Goal: Task Accomplishment & Management: Manage account settings

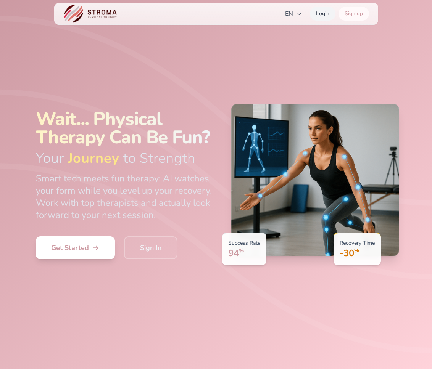
click at [322, 13] on link "Login" at bounding box center [323, 14] width 26 height 14
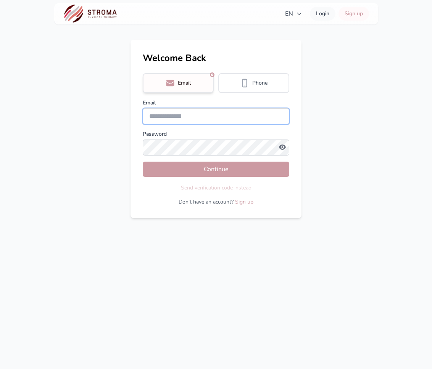
type input "**********"
drag, startPoint x: 204, startPoint y: 116, endPoint x: 135, endPoint y: 115, distance: 69.8
click at [135, 115] on div "**********" at bounding box center [215, 129] width 171 height 178
type input "**********"
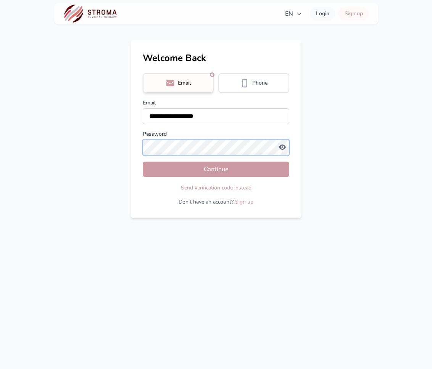
click at [143, 162] on button "Continue" at bounding box center [216, 169] width 146 height 15
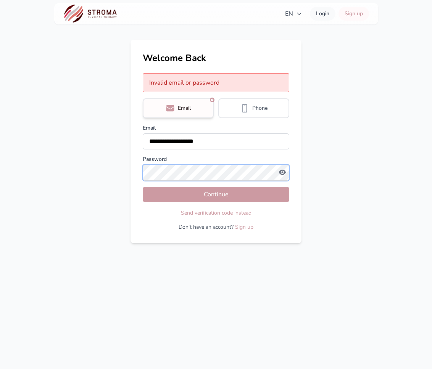
click at [128, 172] on main "**********" at bounding box center [216, 142] width 432 height 204
click at [143, 187] on button "Continue" at bounding box center [216, 194] width 146 height 15
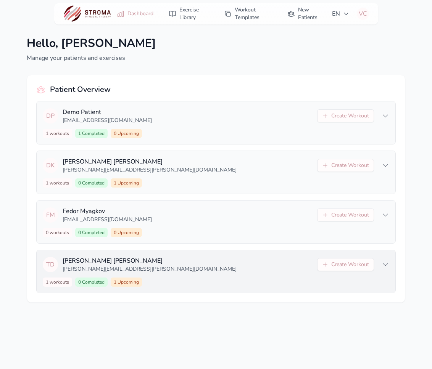
click at [191, 267] on p "[PERSON_NAME][EMAIL_ADDRESS][PERSON_NAME][DOMAIN_NAME]" at bounding box center [188, 269] width 250 height 8
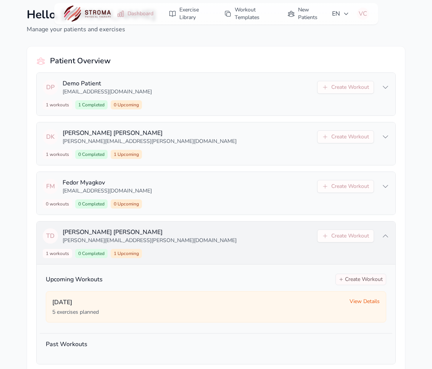
scroll to position [29, 0]
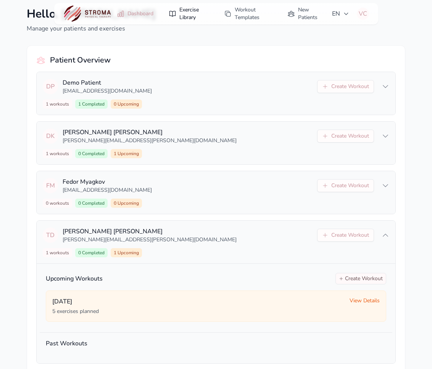
click at [188, 14] on link "Exercise Library" at bounding box center [188, 13] width 49 height 21
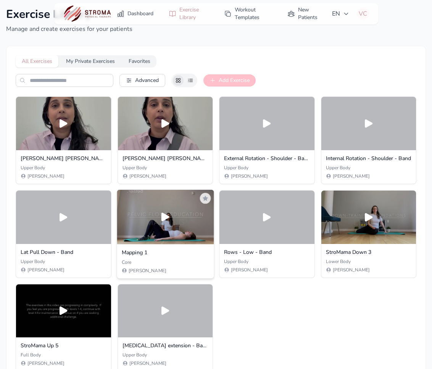
scroll to position [31, 0]
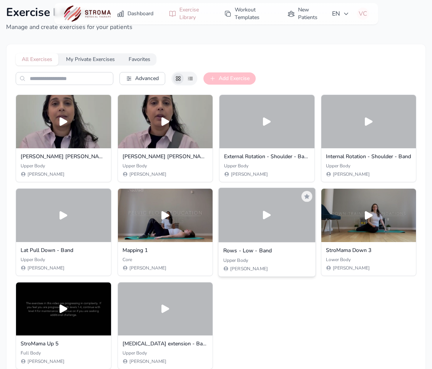
click at [254, 232] on div at bounding box center [266, 215] width 96 height 55
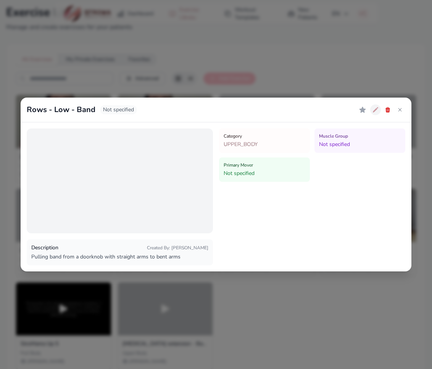
click at [376, 109] on icon at bounding box center [374, 109] width 5 height 5
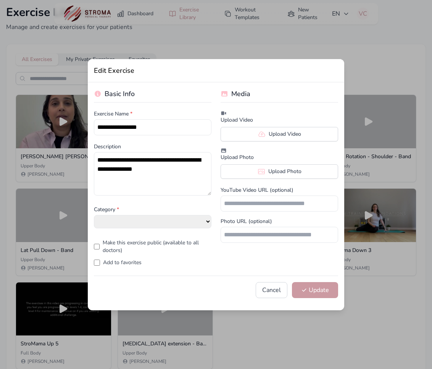
select select "**********"
click at [272, 294] on button "Cancel" at bounding box center [271, 290] width 32 height 16
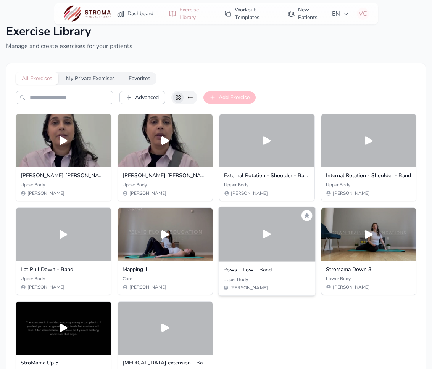
scroll to position [11, 0]
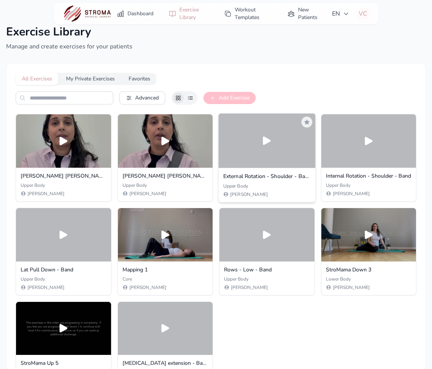
click at [271, 150] on div at bounding box center [266, 141] width 96 height 55
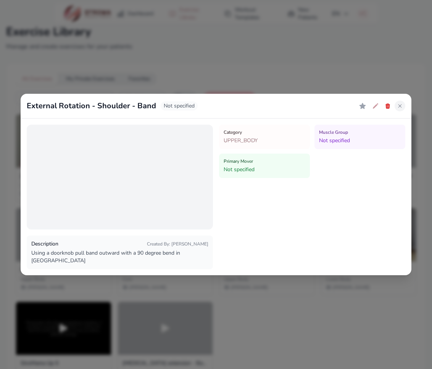
click at [378, 109] on icon at bounding box center [400, 106] width 6 height 6
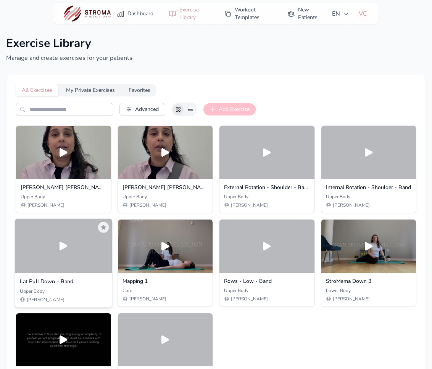
click at [59, 257] on div at bounding box center [63, 246] width 96 height 55
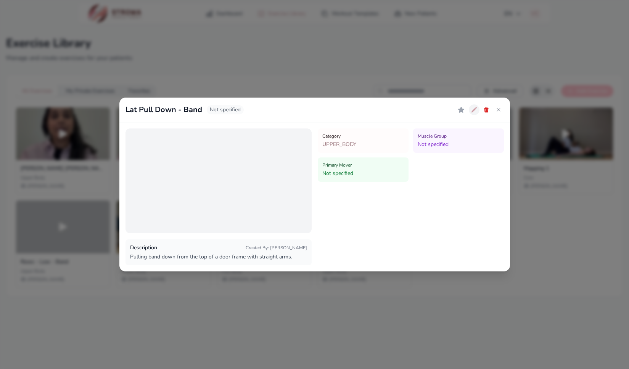
click at [431, 108] on icon at bounding box center [474, 110] width 6 height 6
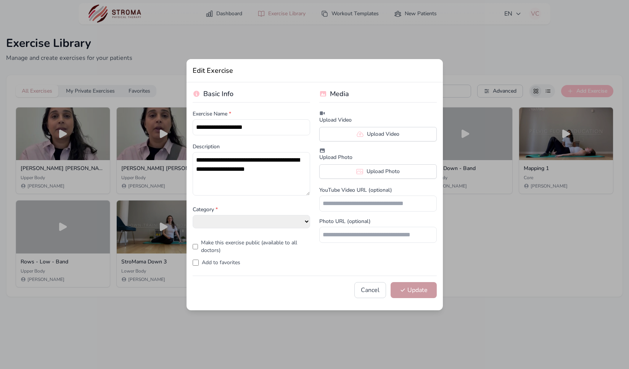
select select "**********"
click at [365, 295] on button "Cancel" at bounding box center [370, 290] width 32 height 16
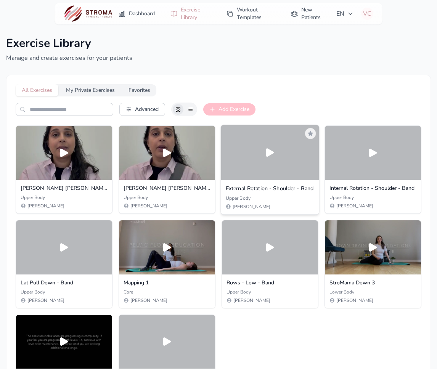
click at [248, 148] on div at bounding box center [270, 152] width 98 height 55
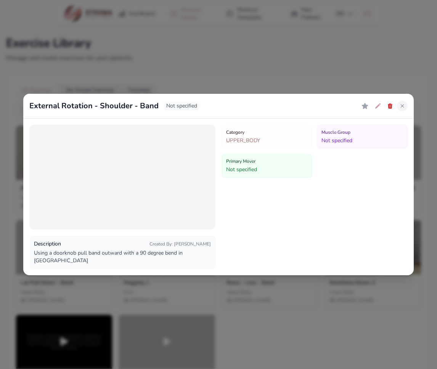
click at [404, 109] on icon at bounding box center [402, 106] width 6 height 6
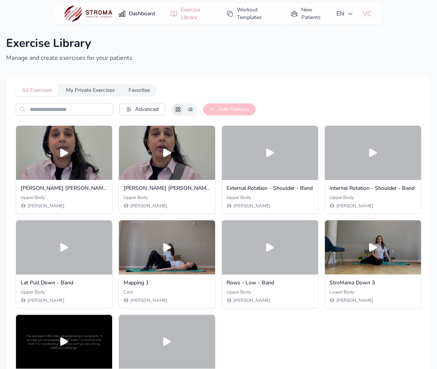
click at [139, 9] on link "Dashboard" at bounding box center [137, 14] width 46 height 14
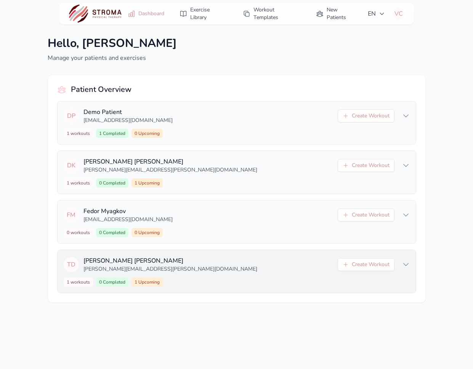
click at [303, 272] on p "[PERSON_NAME][EMAIL_ADDRESS][PERSON_NAME][DOMAIN_NAME]" at bounding box center [208, 269] width 250 height 8
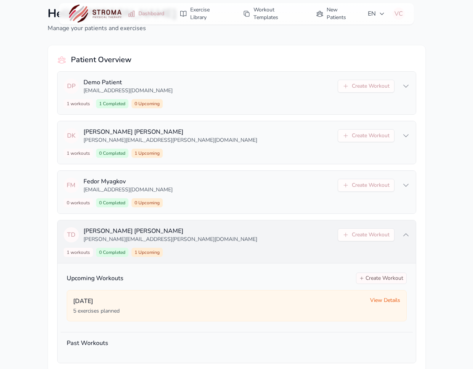
scroll to position [30, 0]
click at [384, 277] on button "Create Workout" at bounding box center [381, 277] width 51 height 11
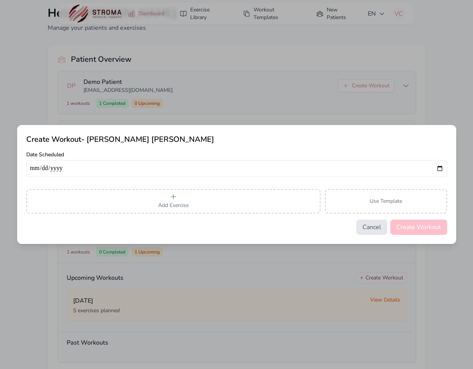
click at [374, 228] on button "Cancel" at bounding box center [371, 227] width 31 height 15
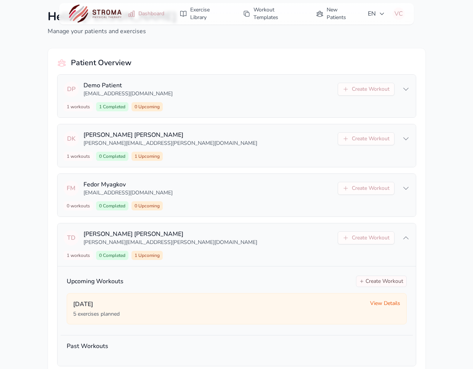
scroll to position [27, 0]
click at [197, 14] on link "Exercise Library" at bounding box center [203, 13] width 57 height 21
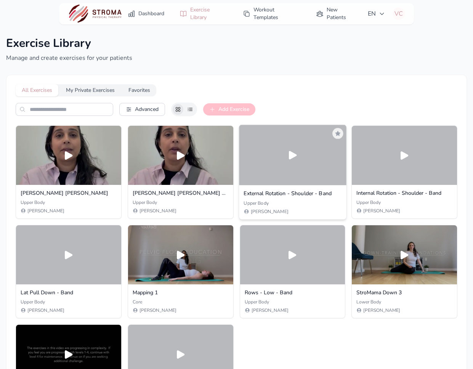
scroll to position [71, 0]
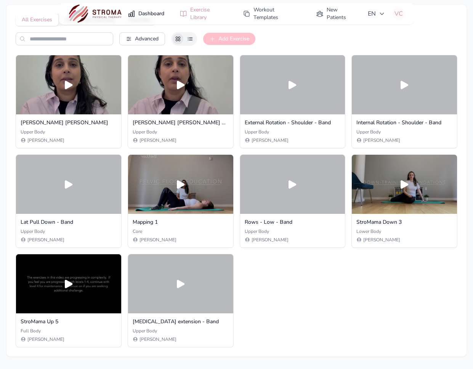
click at [140, 11] on link "Dashboard" at bounding box center [146, 14] width 46 height 14
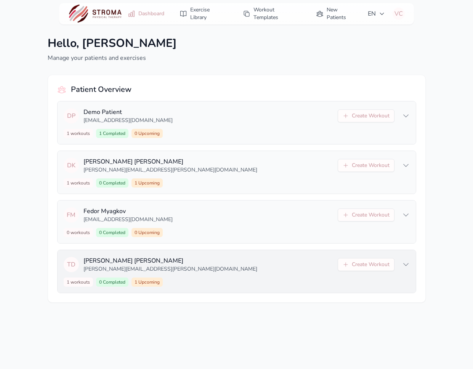
click at [226, 276] on div "T D Timothy Dempsey timothy.dempsey@cbre.com Create Workout 1 workouts 0 Comple…" at bounding box center [237, 271] width 358 height 43
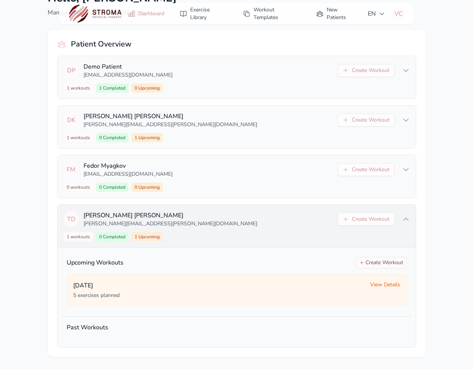
scroll to position [46, 0]
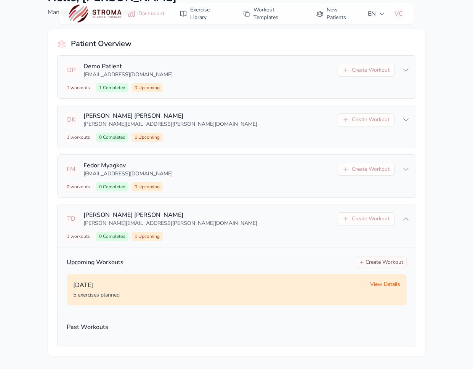
click at [383, 285] on span "View Details" at bounding box center [385, 285] width 30 height 8
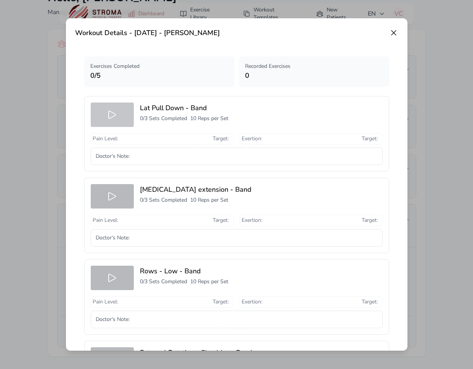
click at [114, 122] on div at bounding box center [112, 115] width 43 height 24
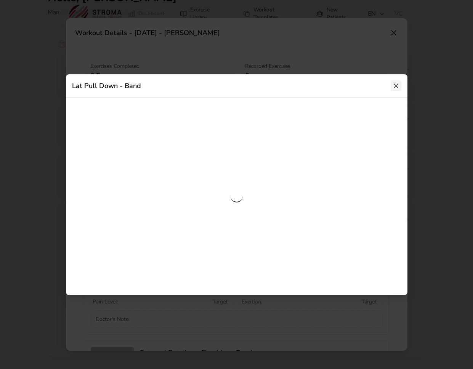
click at [398, 86] on icon at bounding box center [396, 86] width 8 height 8
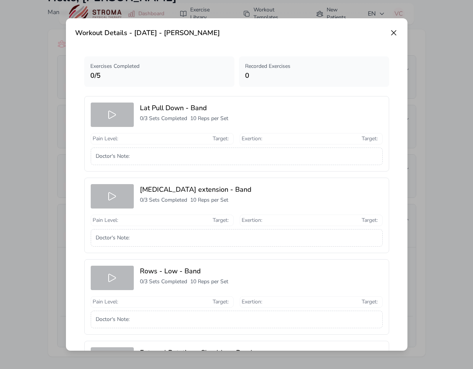
click at [394, 30] on icon at bounding box center [393, 32] width 9 height 9
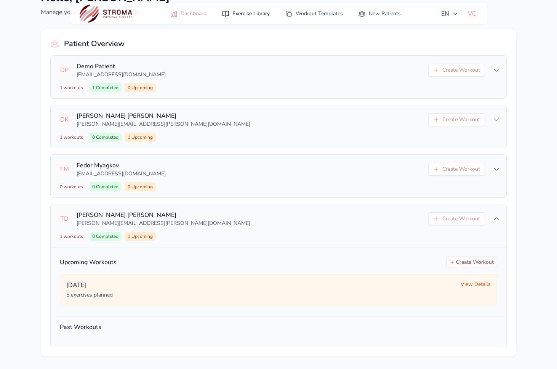
click at [242, 11] on link "Exercise Library" at bounding box center [245, 14] width 57 height 14
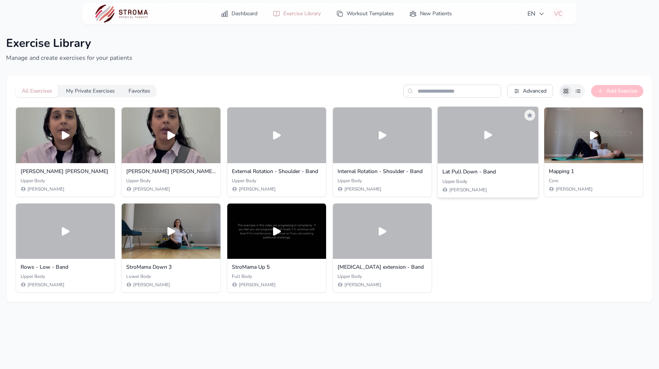
click at [431, 175] on h3 "Lat Pull Down - Band" at bounding box center [488, 172] width 92 height 8
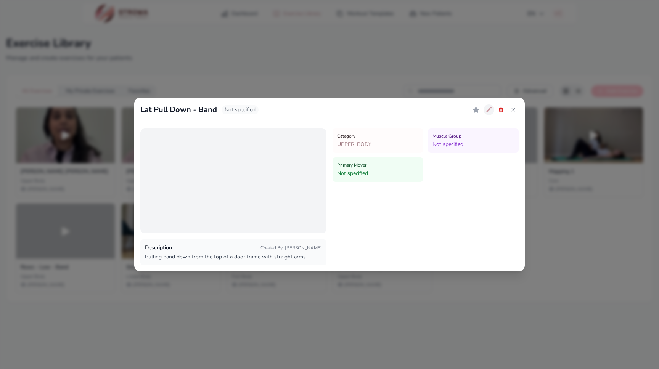
click at [431, 109] on icon at bounding box center [488, 109] width 5 height 5
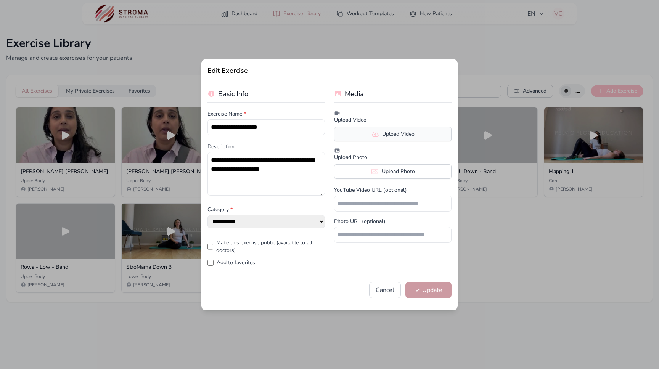
click at [392, 132] on label "Upload Video" at bounding box center [392, 134] width 117 height 14
click at [0, 0] on input "Upload Video" at bounding box center [0, 0] width 0 height 0
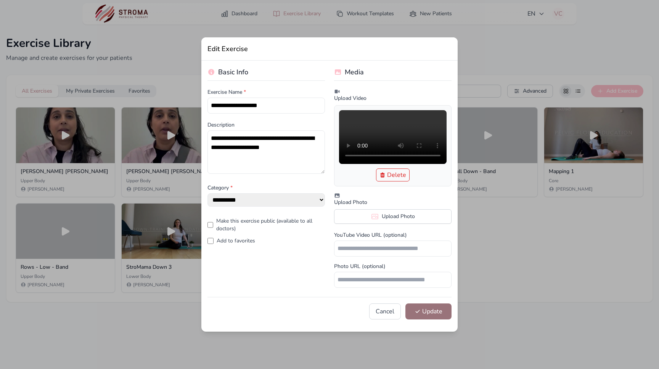
click at [429, 314] on button "Update" at bounding box center [428, 311] width 46 height 16
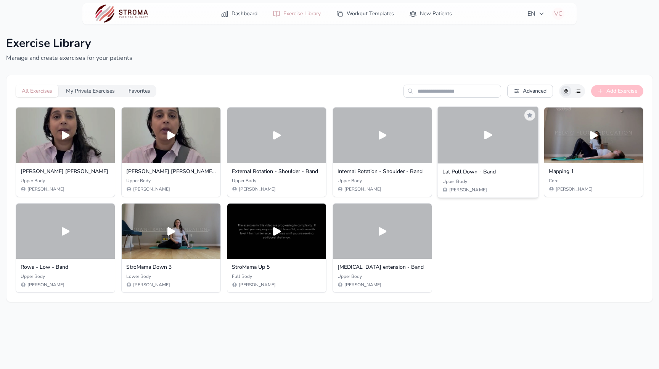
click at [431, 175] on h3 "Lat Pull Down - Band" at bounding box center [488, 172] width 92 height 8
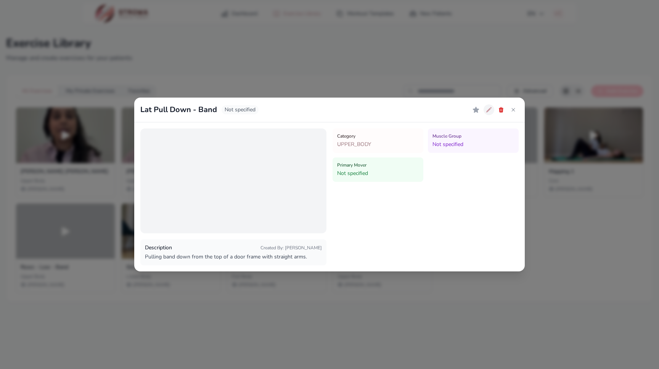
click at [431, 109] on icon at bounding box center [488, 109] width 5 height 5
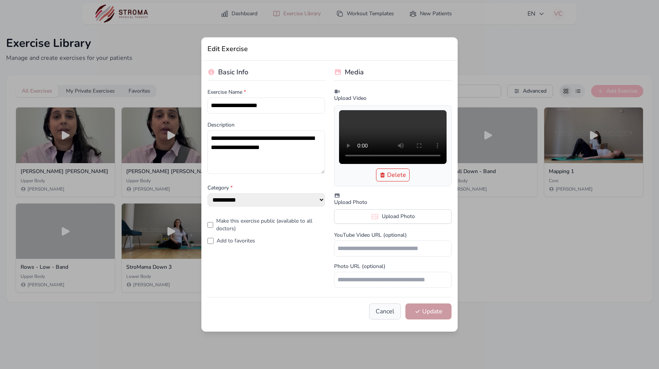
click at [387, 313] on button "Cancel" at bounding box center [385, 311] width 32 height 16
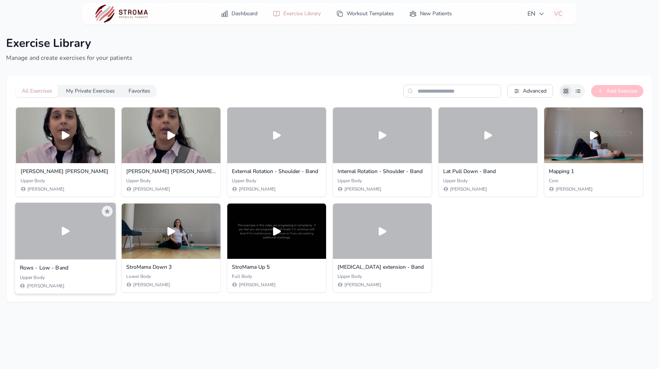
click at [70, 246] on div at bounding box center [65, 230] width 101 height 57
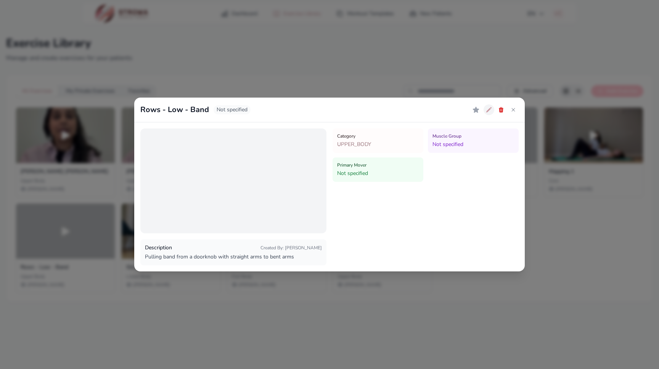
click at [431, 108] on icon at bounding box center [489, 110] width 6 height 6
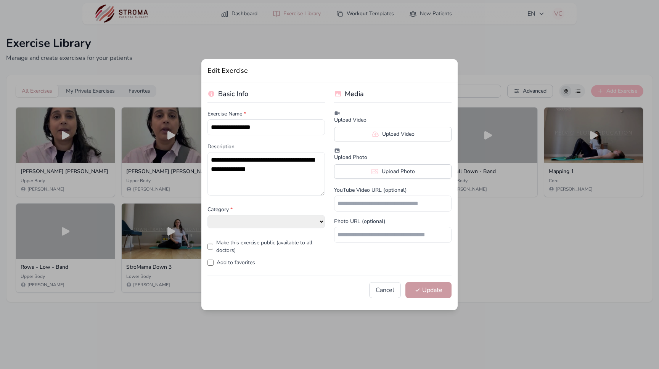
select select "**********"
click at [394, 128] on label "Upload Video" at bounding box center [392, 134] width 117 height 14
click at [0, 0] on input "Upload Video" at bounding box center [0, 0] width 0 height 0
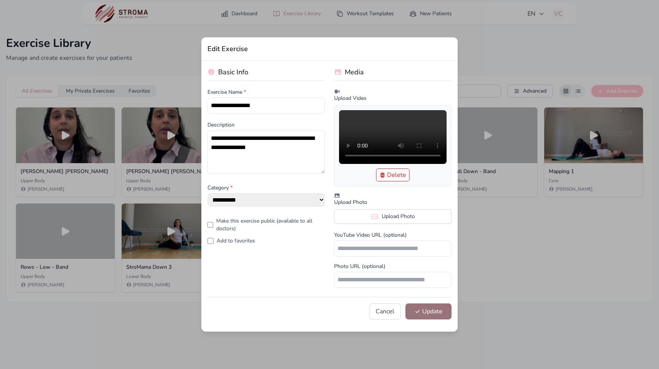
click at [425, 317] on button "Update" at bounding box center [428, 311] width 46 height 16
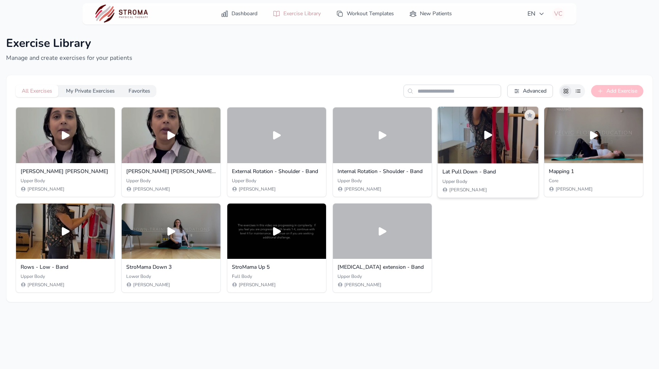
click at [489, 151] on div at bounding box center [487, 135] width 101 height 57
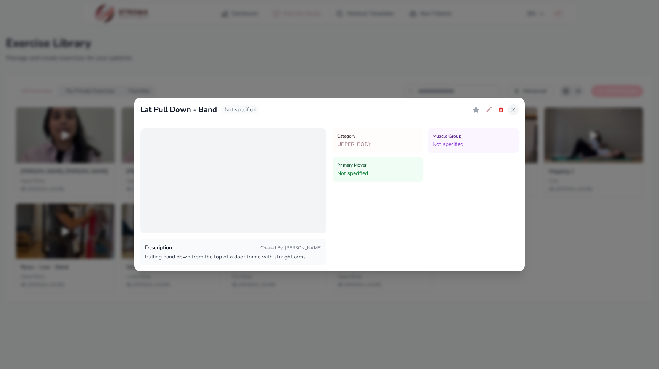
click at [514, 108] on icon at bounding box center [513, 110] width 6 height 6
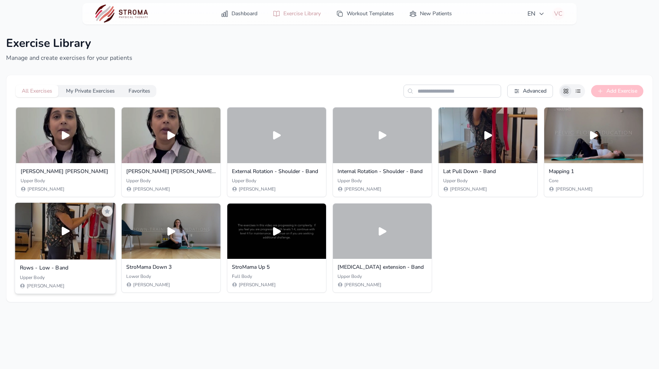
click at [65, 237] on div at bounding box center [65, 230] width 101 height 57
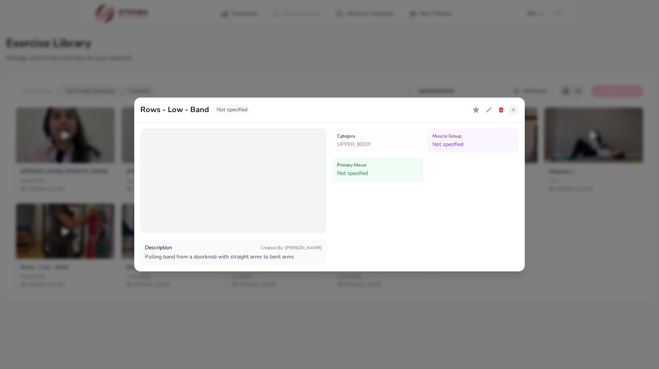
click at [511, 107] on icon at bounding box center [513, 110] width 6 height 6
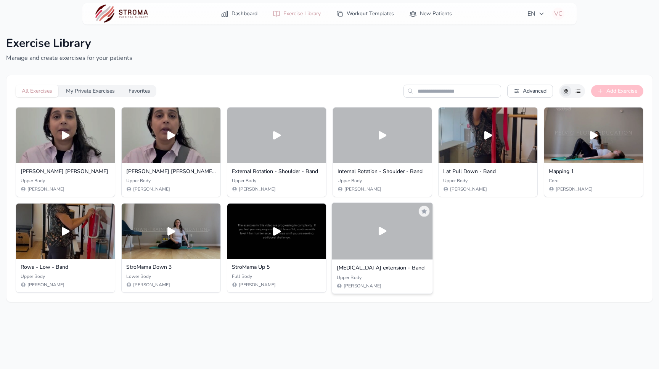
click at [371, 234] on div at bounding box center [382, 230] width 101 height 57
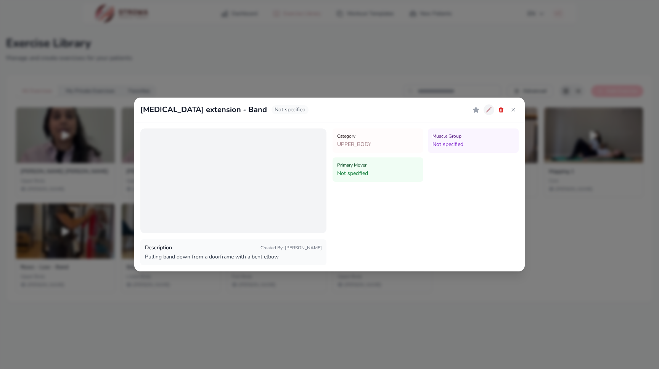
click at [489, 108] on icon at bounding box center [489, 110] width 6 height 6
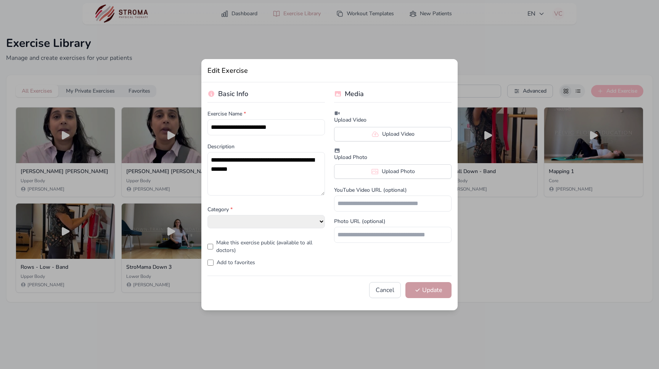
select select "**********"
click at [406, 130] on label "Upload Video" at bounding box center [392, 134] width 117 height 14
click at [0, 0] on input "Upload Video" at bounding box center [0, 0] width 0 height 0
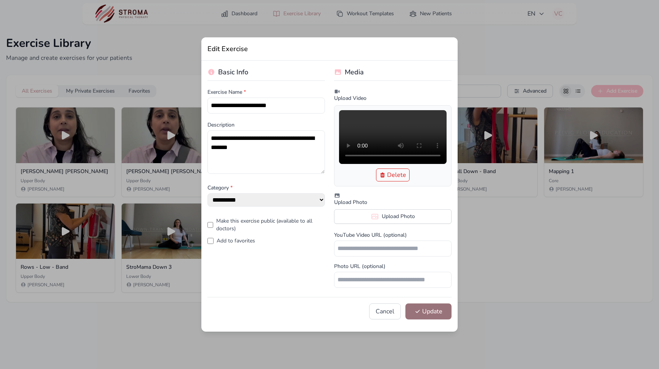
click at [428, 311] on button "Update" at bounding box center [428, 311] width 46 height 16
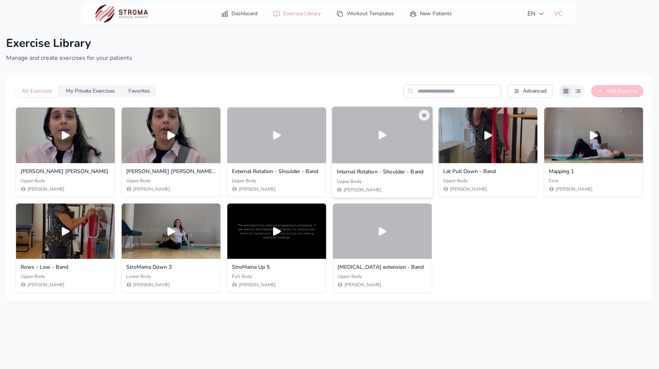
click at [384, 155] on div at bounding box center [382, 135] width 101 height 57
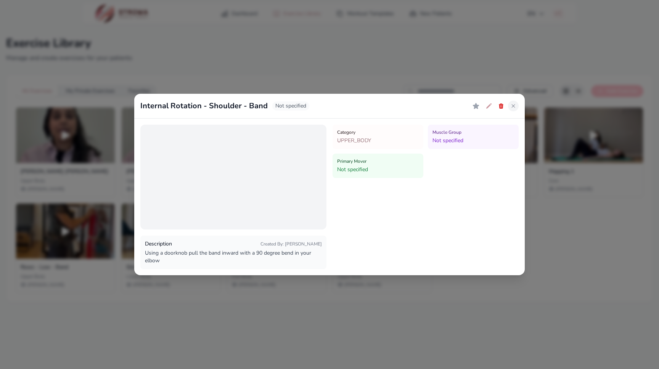
click at [513, 108] on icon at bounding box center [513, 106] width 6 height 6
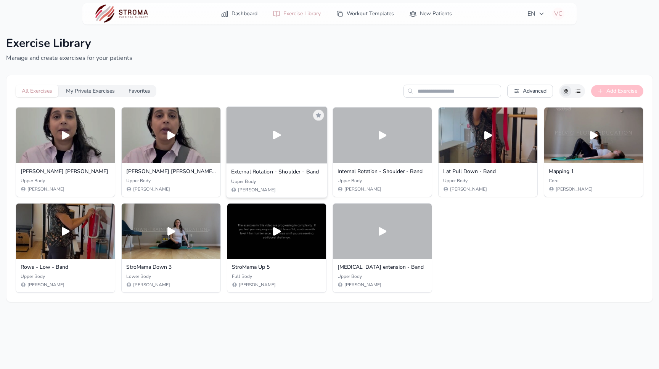
click at [291, 162] on div at bounding box center [276, 135] width 101 height 57
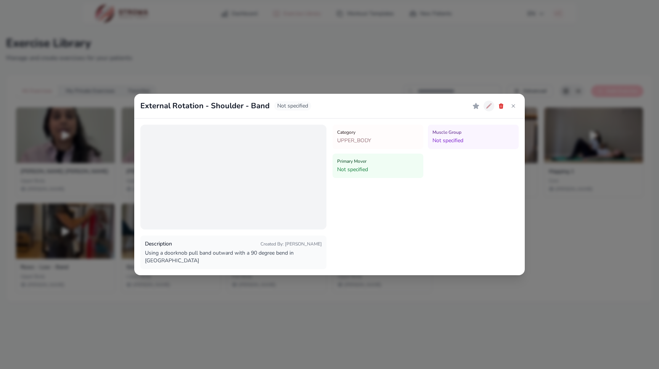
click at [490, 109] on icon at bounding box center [489, 106] width 6 height 6
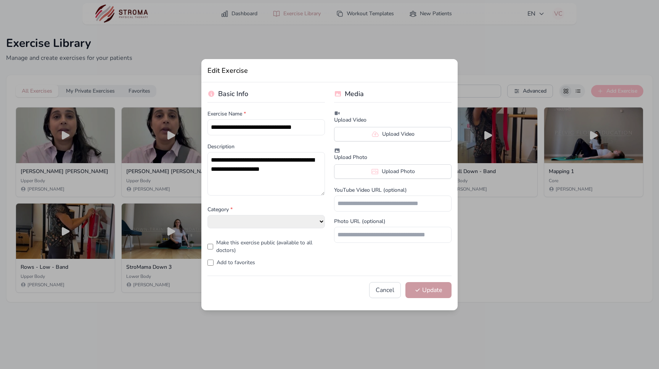
select select "**********"
click at [381, 133] on label "Upload Video" at bounding box center [392, 134] width 117 height 14
click at [0, 0] on input "Upload Video" at bounding box center [0, 0] width 0 height 0
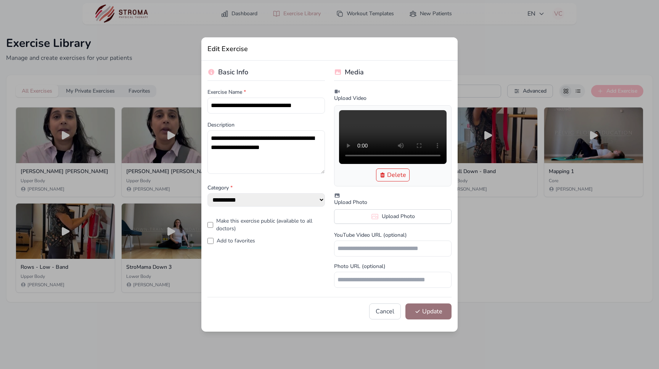
click at [426, 315] on button "Update" at bounding box center [428, 311] width 46 height 16
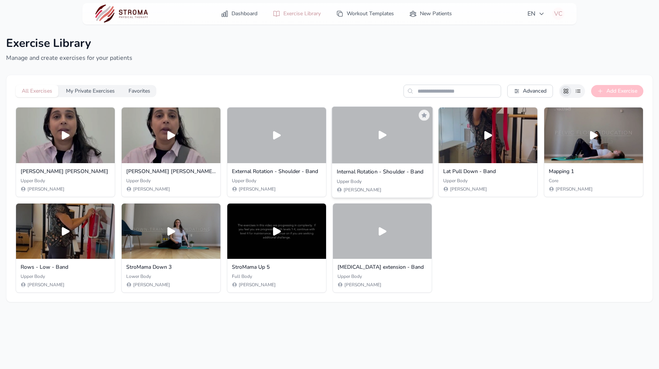
click at [381, 135] on icon at bounding box center [382, 135] width 8 height 8
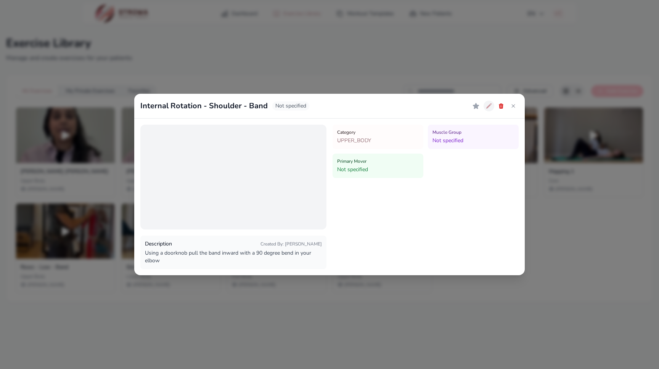
click at [490, 105] on icon at bounding box center [488, 105] width 5 height 5
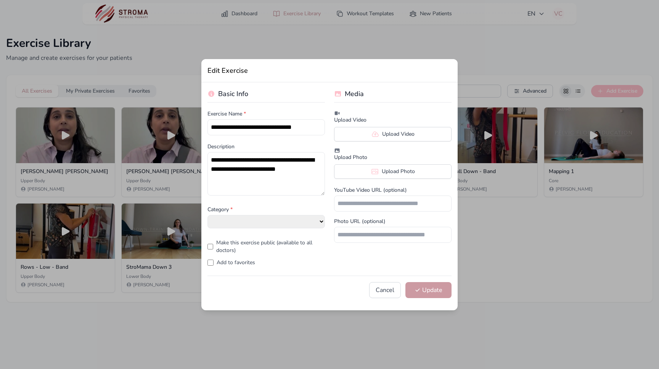
select select "**********"
click at [407, 129] on label "Upload Video" at bounding box center [392, 134] width 117 height 14
click at [0, 0] on input "Upload Video" at bounding box center [0, 0] width 0 height 0
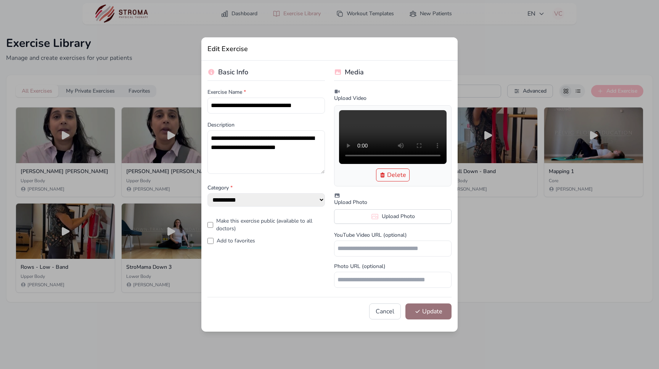
click at [424, 312] on button "Update" at bounding box center [428, 311] width 46 height 16
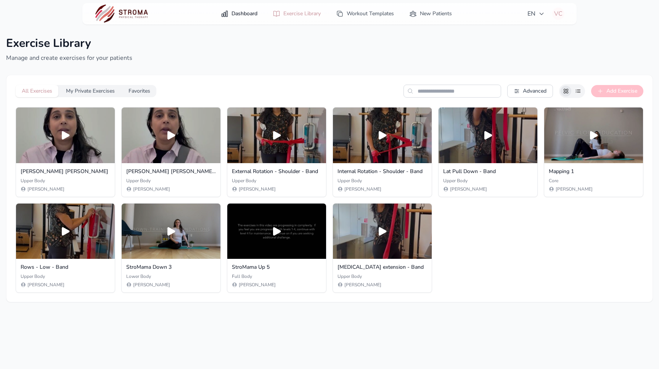
click at [244, 13] on link "Dashboard" at bounding box center [239, 14] width 46 height 14
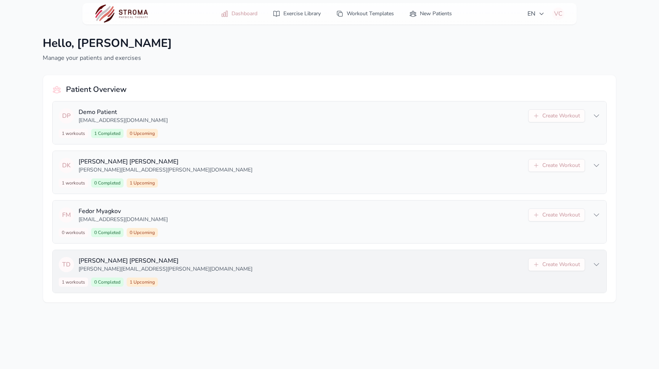
click at [260, 267] on p "[PERSON_NAME][EMAIL_ADDRESS][PERSON_NAME][DOMAIN_NAME]" at bounding box center [301, 269] width 445 height 8
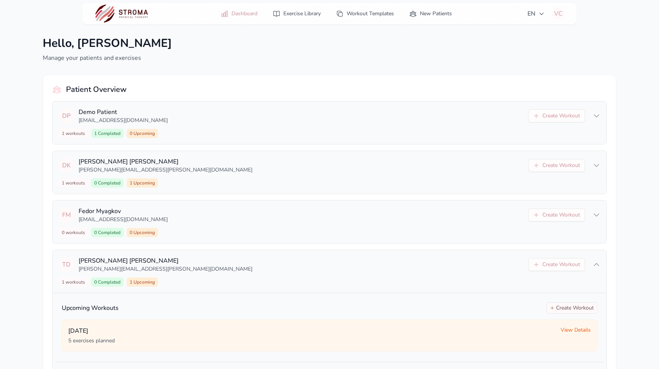
scroll to position [46, 0]
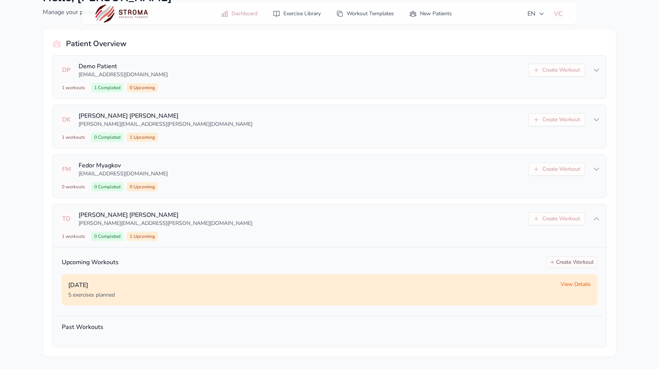
click at [566, 283] on span "View Details" at bounding box center [575, 285] width 30 height 8
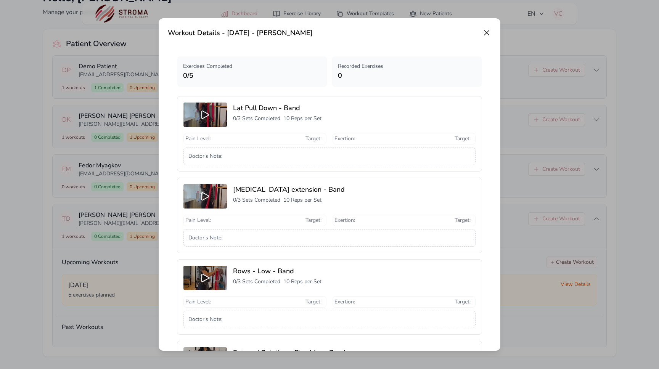
scroll to position [190, 0]
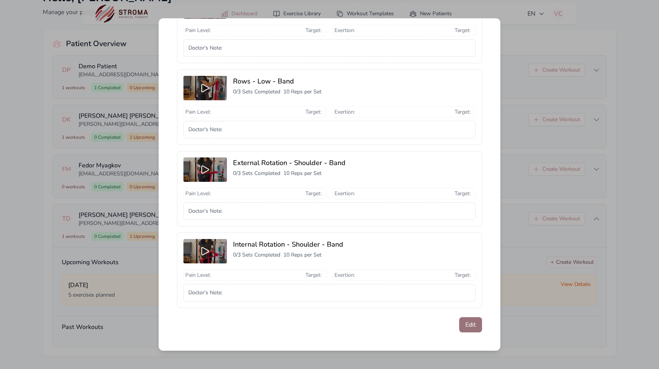
click at [474, 323] on button "Edit" at bounding box center [470, 324] width 23 height 15
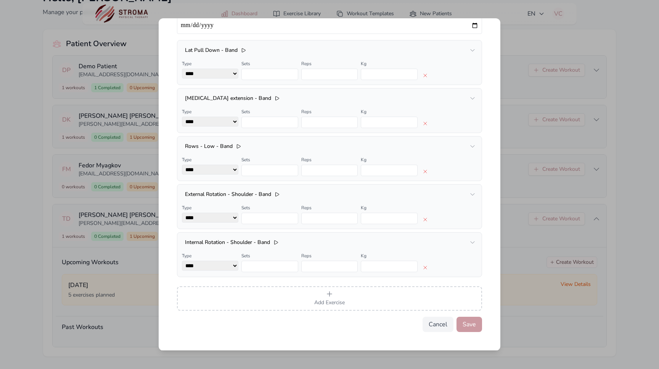
scroll to position [0, 0]
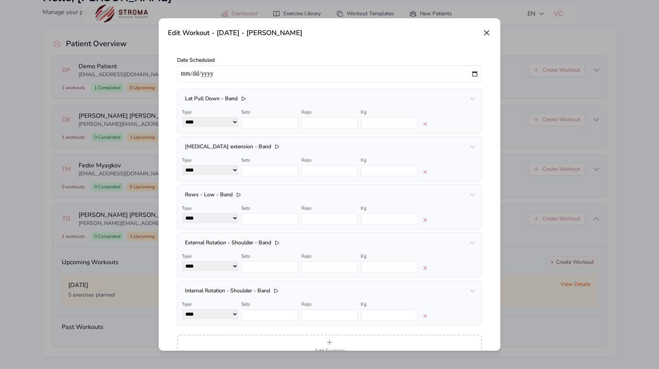
click at [475, 74] on input "**********" at bounding box center [329, 74] width 305 height 17
type input "**********"
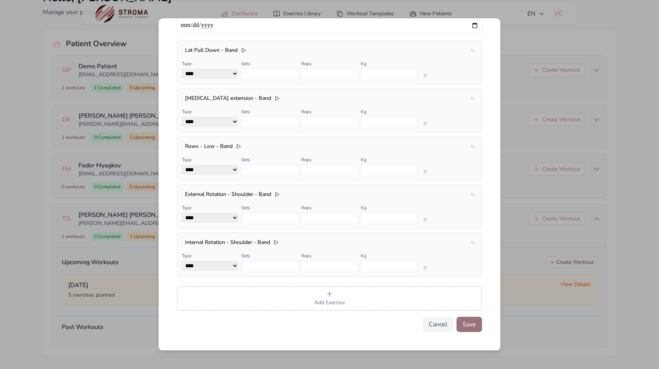
click at [466, 326] on button "Save" at bounding box center [469, 324] width 26 height 15
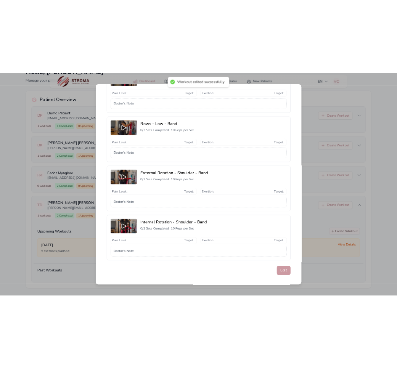
scroll to position [190, 0]
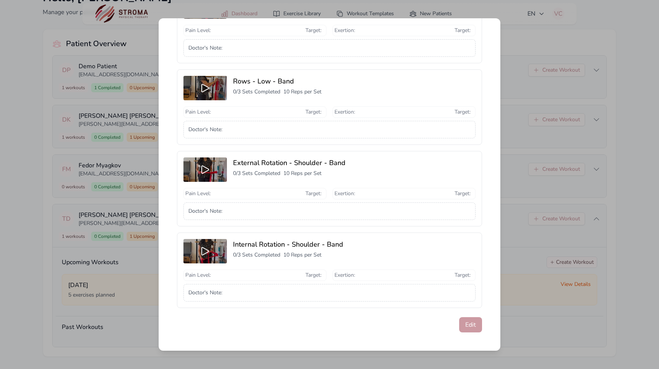
click at [522, 316] on div "Workout Details - October 6 - Timothy Dempsey Exercises Completed 0 / 5 Recorde…" at bounding box center [329, 184] width 659 height 369
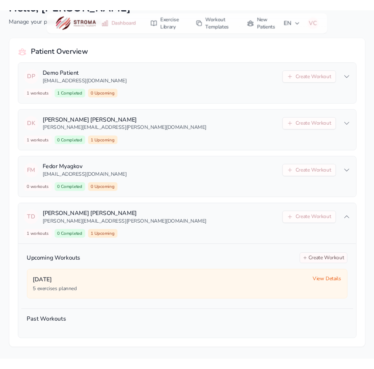
scroll to position [43, 0]
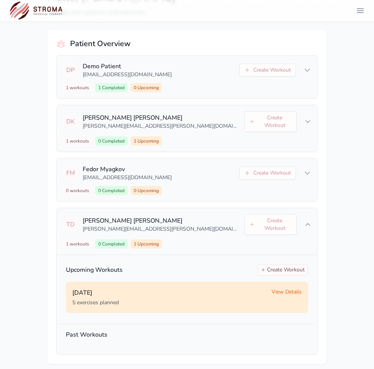
click at [288, 288] on span "View Details" at bounding box center [287, 292] width 30 height 8
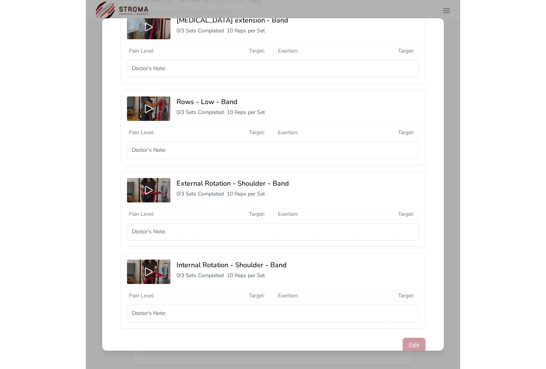
scroll to position [190, 0]
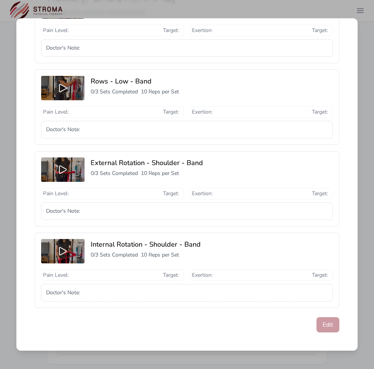
click at [372, 77] on div "Workout Details - October 6 - Timothy Dempsey Exercises Completed 0 / 5 Recorde…" at bounding box center [187, 184] width 374 height 369
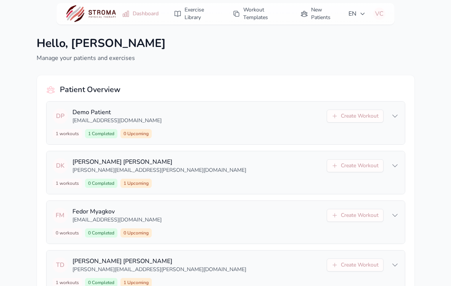
scroll to position [29, 0]
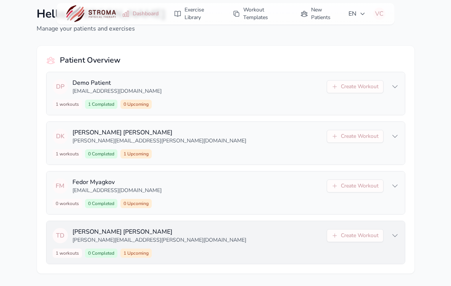
click at [246, 242] on p "[PERSON_NAME][EMAIL_ADDRESS][PERSON_NAME][DOMAIN_NAME]" at bounding box center [197, 240] width 250 height 8
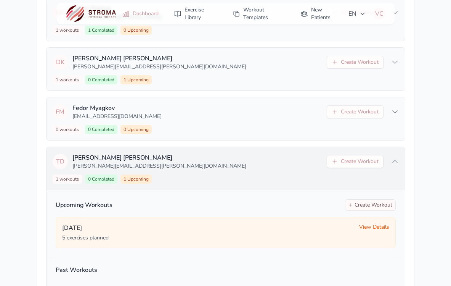
scroll to position [129, 0]
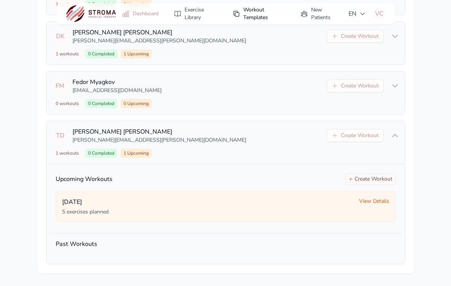
click at [257, 8] on link "Workout Templates" at bounding box center [259, 13] width 62 height 21
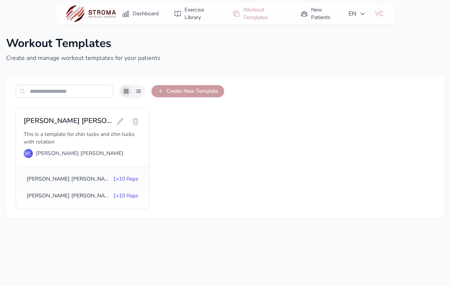
click at [184, 92] on button "Create New Template" at bounding box center [187, 91] width 73 height 12
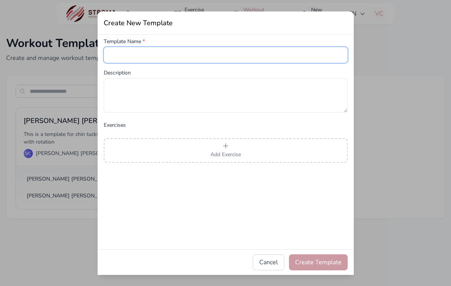
click at [136, 52] on input "text" at bounding box center [226, 55] width 244 height 16
type input "**********"
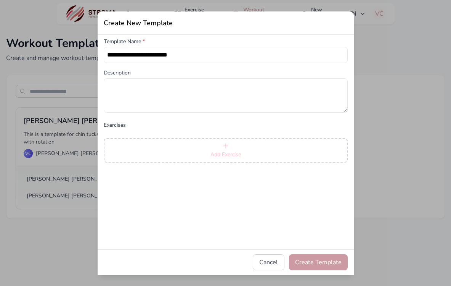
click at [214, 153] on span "Add Exercise" at bounding box center [225, 154] width 31 height 7
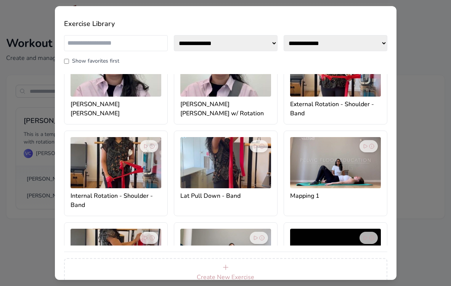
scroll to position [36, 0]
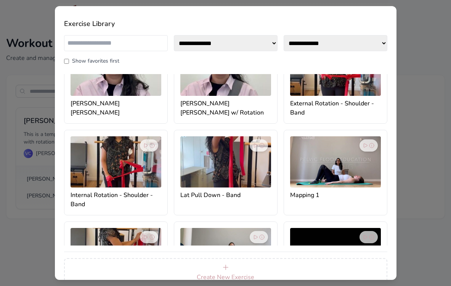
click at [236, 175] on img at bounding box center [225, 161] width 91 height 51
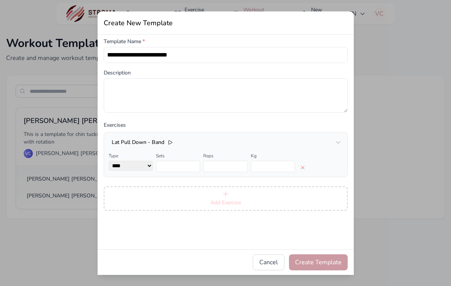
click at [229, 199] on span "Add Exercise" at bounding box center [225, 202] width 31 height 7
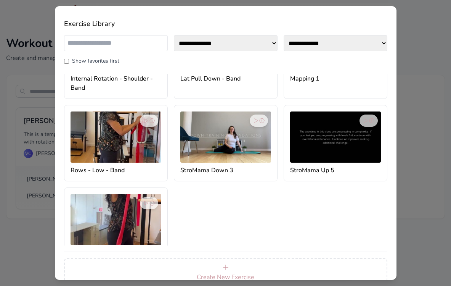
scroll to position [170, 0]
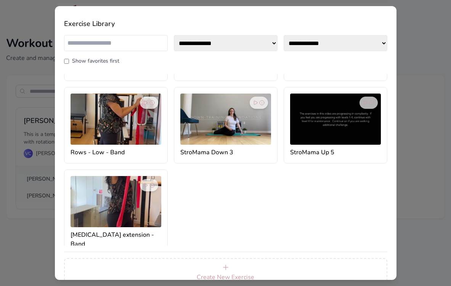
click at [95, 207] on img at bounding box center [116, 201] width 91 height 51
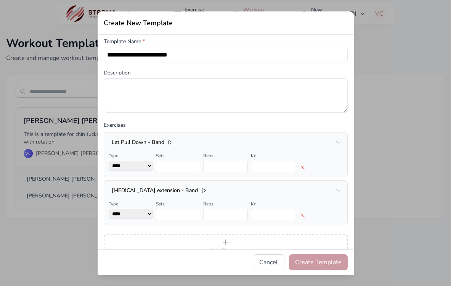
scroll to position [10, 0]
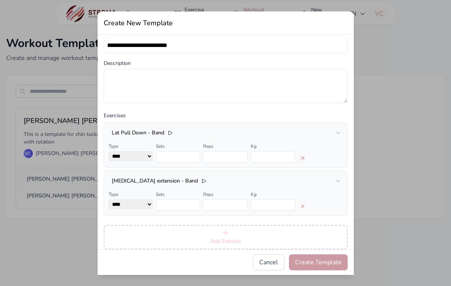
click at [192, 232] on button "Add Exercise" at bounding box center [226, 237] width 244 height 24
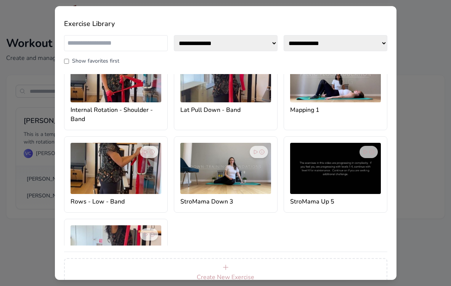
scroll to position [131, 0]
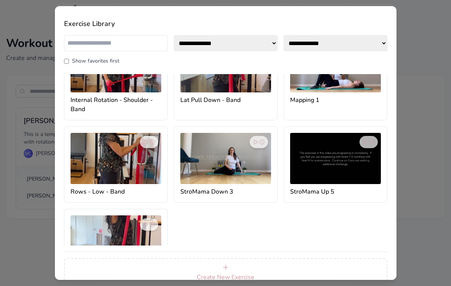
click at [115, 175] on img at bounding box center [116, 158] width 91 height 51
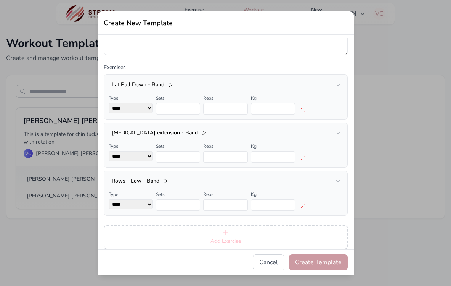
scroll to position [59, 0]
click at [215, 237] on span "Add Exercise" at bounding box center [225, 240] width 31 height 7
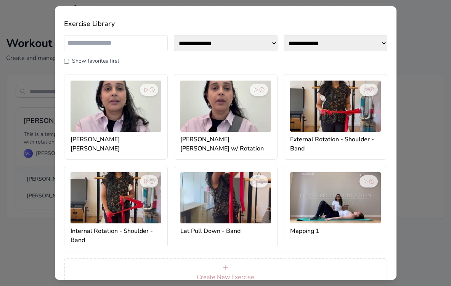
click at [294, 146] on h4 "External Rotation - Shoulder - Band" at bounding box center [335, 144] width 91 height 18
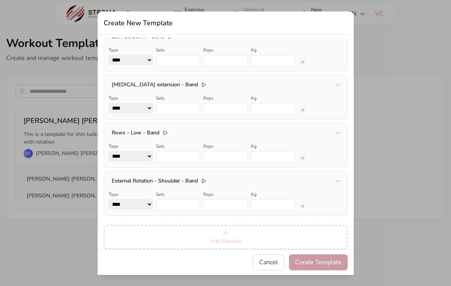
scroll to position [107, 0]
click at [219, 234] on button "Add Exercise" at bounding box center [226, 237] width 244 height 24
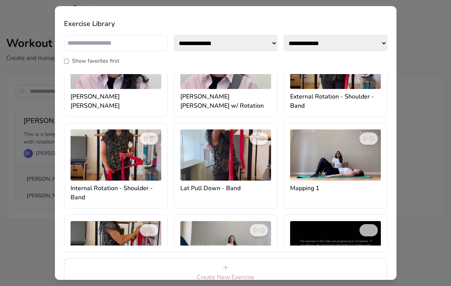
scroll to position [53, 0]
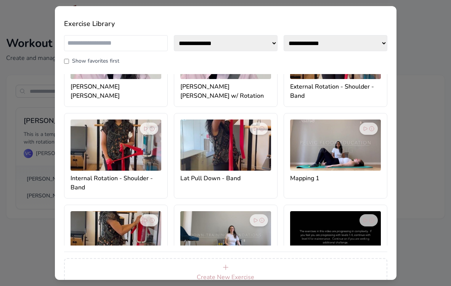
click at [108, 162] on img at bounding box center [116, 144] width 91 height 51
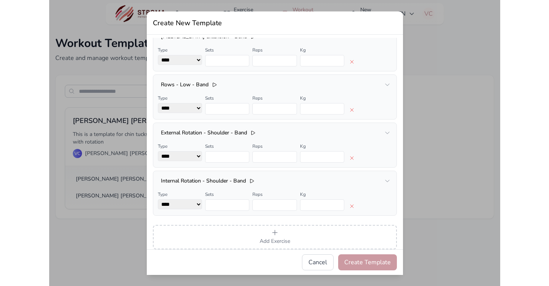
scroll to position [0, 0]
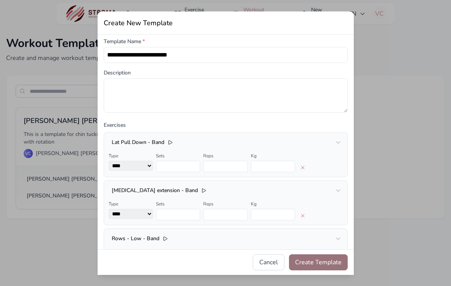
click at [314, 260] on button "Create Template" at bounding box center [318, 262] width 59 height 16
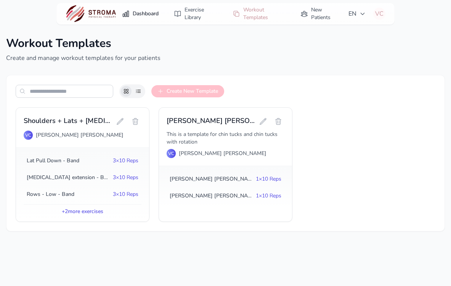
click at [141, 12] on link "Dashboard" at bounding box center [140, 14] width 46 height 14
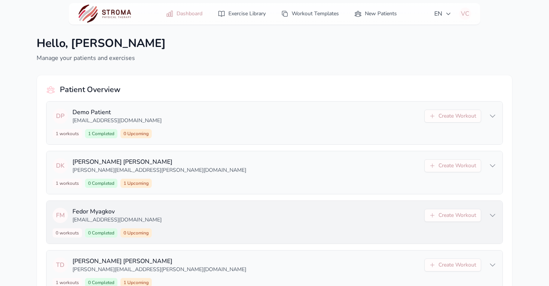
scroll to position [29, 0]
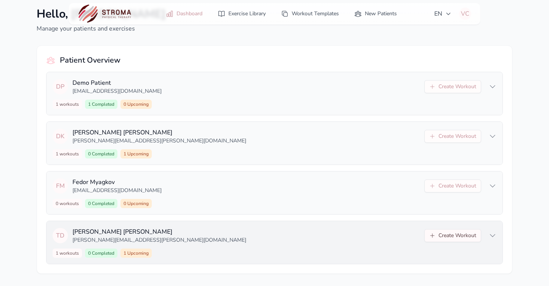
click at [356, 235] on button "Create Workout" at bounding box center [452, 235] width 57 height 13
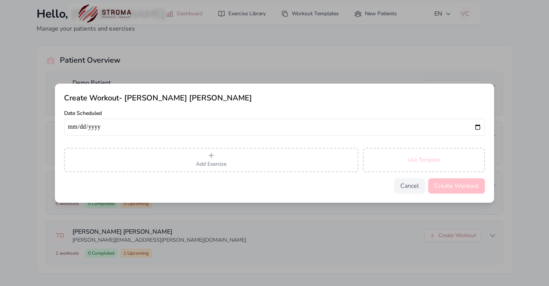
click at [356, 157] on span "Use Template" at bounding box center [424, 160] width 32 height 8
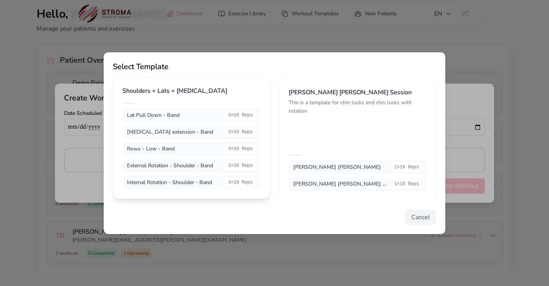
click at [202, 159] on div "External Rotation - Shoulder - Band 3×10 Reps" at bounding box center [191, 166] width 138 height 14
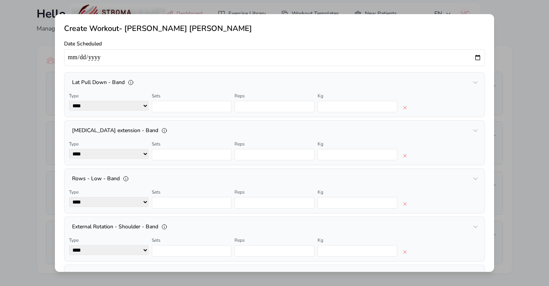
click at [356, 55] on input "date" at bounding box center [274, 57] width 421 height 17
type input "**********"
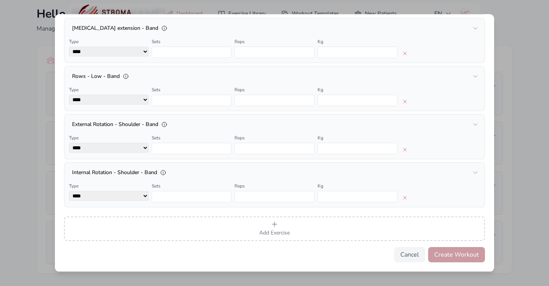
click at [356, 253] on button "Create Workout" at bounding box center [456, 254] width 57 height 15
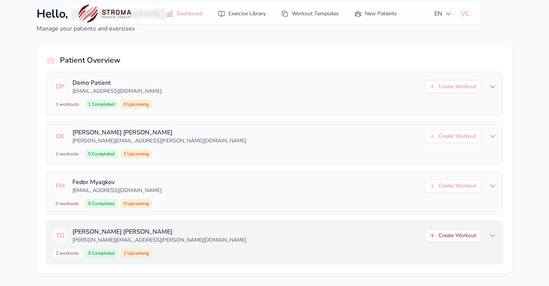
click at [356, 231] on button "Create Workout" at bounding box center [452, 235] width 57 height 13
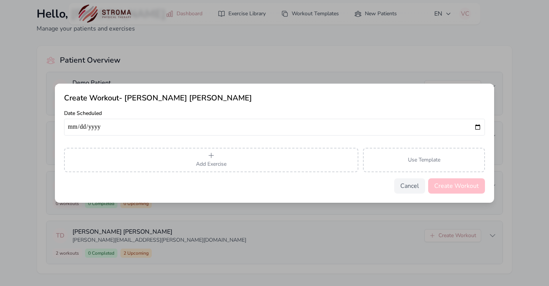
click at [356, 127] on input "date" at bounding box center [274, 127] width 421 height 17
type input "**********"
click at [230, 167] on button "Add Exercise" at bounding box center [211, 160] width 294 height 24
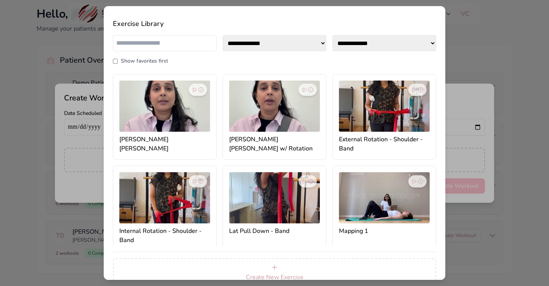
click at [356, 65] on div "**********" at bounding box center [274, 143] width 549 height 286
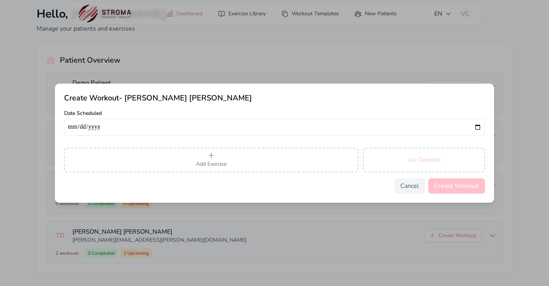
click at [356, 159] on span "Use Template" at bounding box center [424, 160] width 32 height 8
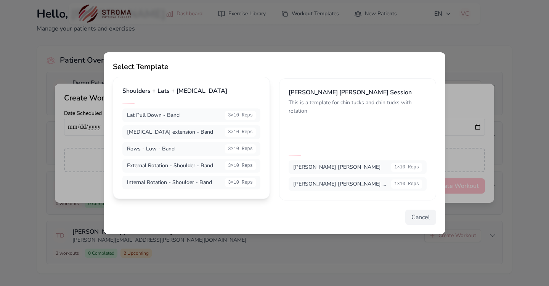
click at [208, 156] on div "Lat Pull Down - Band 3×10 Reps [MEDICAL_DATA] extension - Band 3×10 Reps Rows -…" at bounding box center [191, 148] width 138 height 81
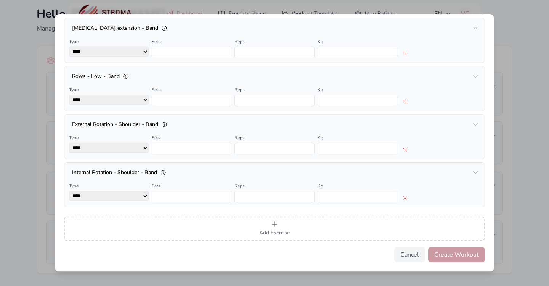
click at [356, 255] on button "Create Workout" at bounding box center [456, 254] width 57 height 15
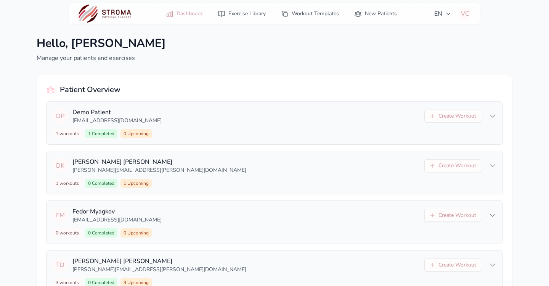
scroll to position [29, 0]
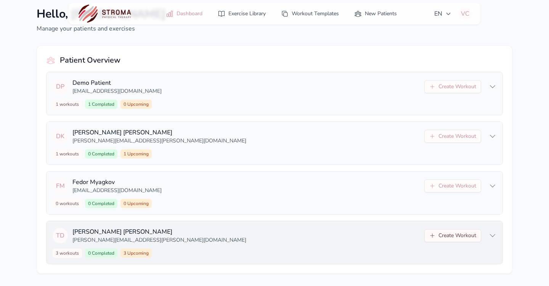
click at [356, 237] on button "Create Workout" at bounding box center [452, 235] width 57 height 13
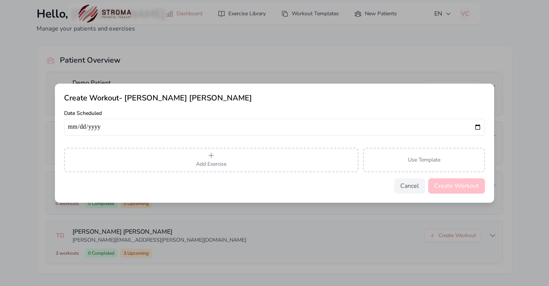
click at [356, 127] on input "date" at bounding box center [274, 127] width 421 height 17
type input "**********"
click at [356, 162] on button "Use Template" at bounding box center [424, 160] width 122 height 24
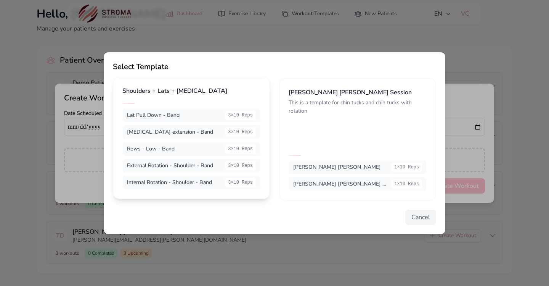
click at [206, 149] on div "Rows - Low - Band 3×10 Reps" at bounding box center [191, 149] width 138 height 14
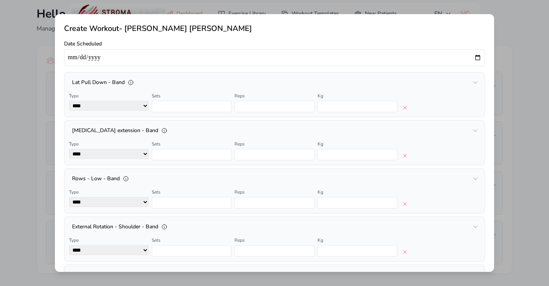
scroll to position [104, 0]
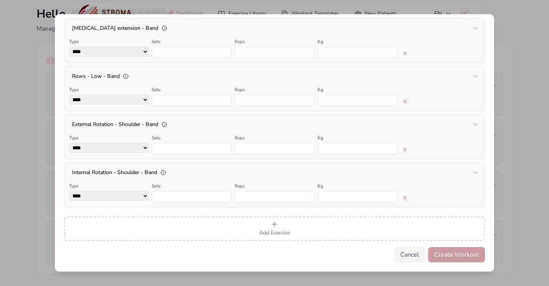
click at [356, 256] on button "Create Workout" at bounding box center [456, 254] width 57 height 15
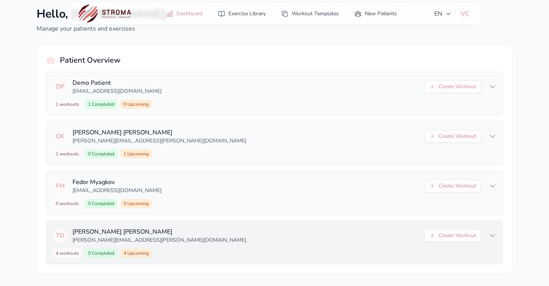
scroll to position [0, 0]
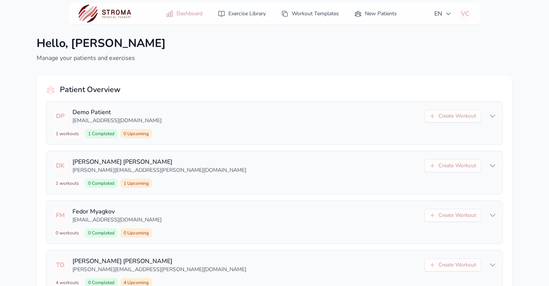
click at [191, 15] on link "Dashboard" at bounding box center [184, 14] width 46 height 14
